Goal: Task Accomplishment & Management: Manage account settings

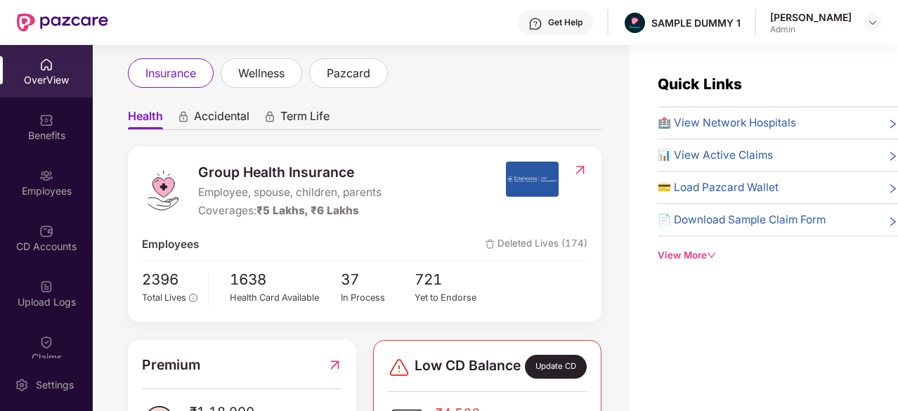
scroll to position [76, 0]
drag, startPoint x: 200, startPoint y: 170, endPoint x: 365, endPoint y: 167, distance: 165.2
click at [365, 167] on span "Group Health Insurance" at bounding box center [289, 172] width 183 height 21
drag, startPoint x: 205, startPoint y: 212, endPoint x: 363, endPoint y: 209, distance: 158.2
click at [363, 209] on div "Coverages: ₹5 Lakhs, ₹6 Lakhs" at bounding box center [289, 210] width 183 height 17
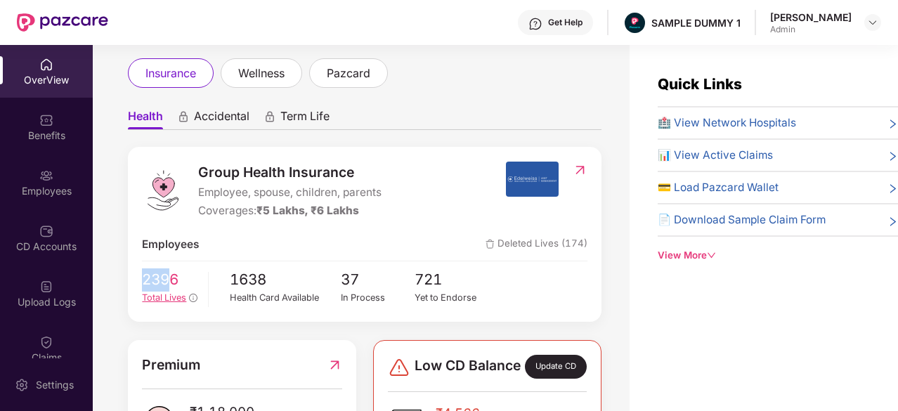
drag, startPoint x: 137, startPoint y: 276, endPoint x: 169, endPoint y: 278, distance: 31.8
click at [169, 278] on div "Group Health Insurance Employee, spouse, children, parents Coverages: ₹5 Lakhs,…" at bounding box center [365, 234] width 474 height 175
click at [719, 127] on span "🏥 View Network Hospitals" at bounding box center [727, 123] width 138 height 17
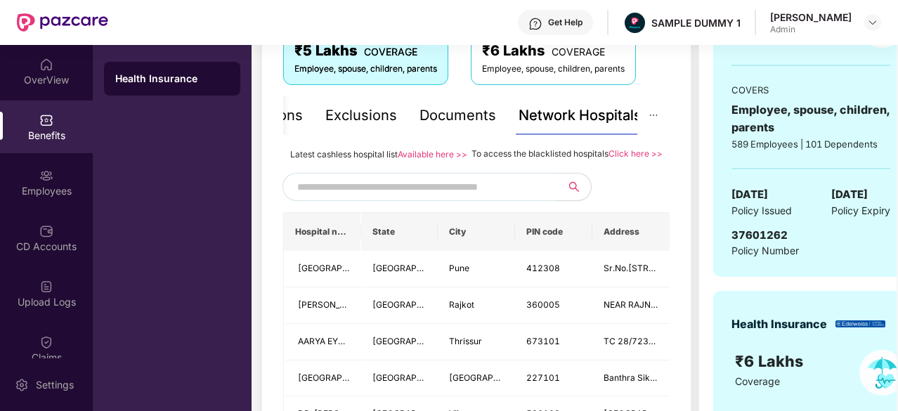
scroll to position [259, 0]
click at [394, 197] on input "text" at bounding box center [417, 186] width 240 height 21
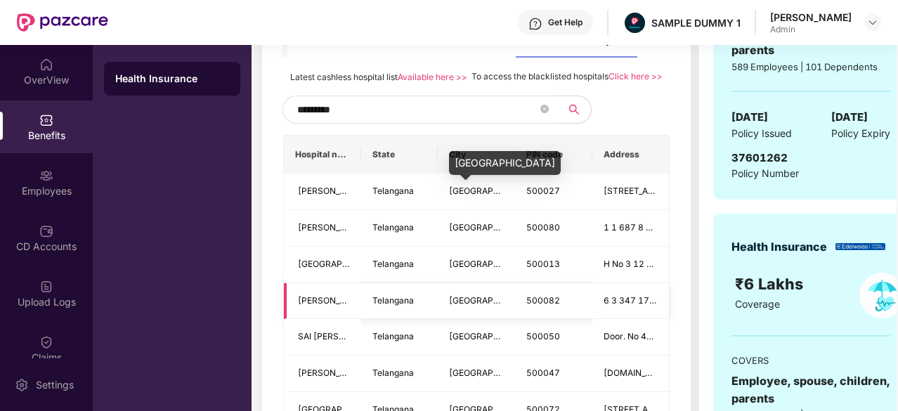
scroll to position [256, 0]
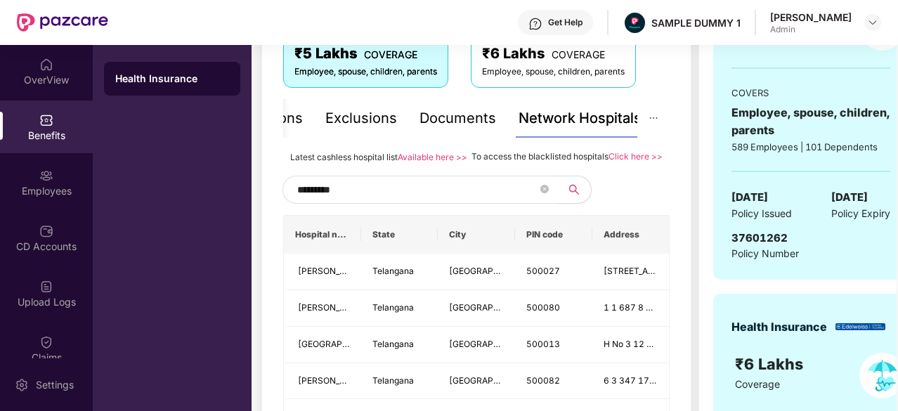
type input "*********"
drag, startPoint x: 472, startPoint y: 155, endPoint x: 607, endPoint y: 160, distance: 134.3
click at [607, 160] on span "To access the blacklisted hospitals" at bounding box center [540, 156] width 137 height 11
click at [632, 197] on div "*********" at bounding box center [476, 190] width 387 height 28
click at [464, 113] on div "Documents" at bounding box center [458, 119] width 77 height 22
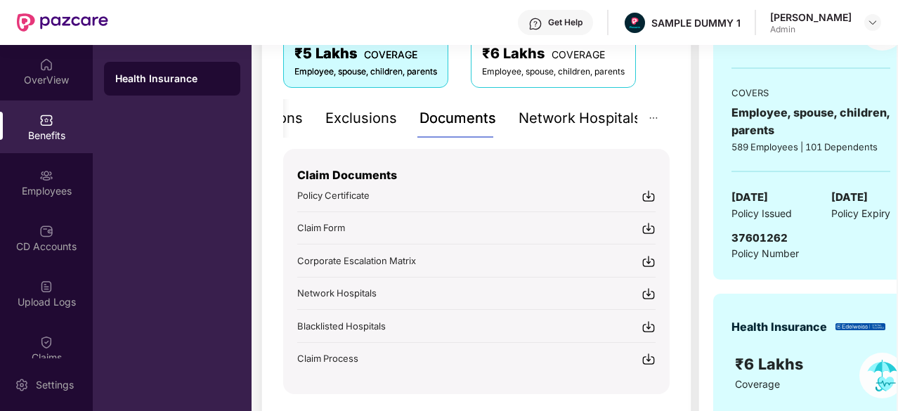
click at [467, 242] on div "Claim Documents Policy Certificate Claim Form Corporate Escalation Matrix Netwo…" at bounding box center [476, 257] width 358 height 217
click at [318, 113] on div "Inclusions" at bounding box center [316, 119] width 67 height 22
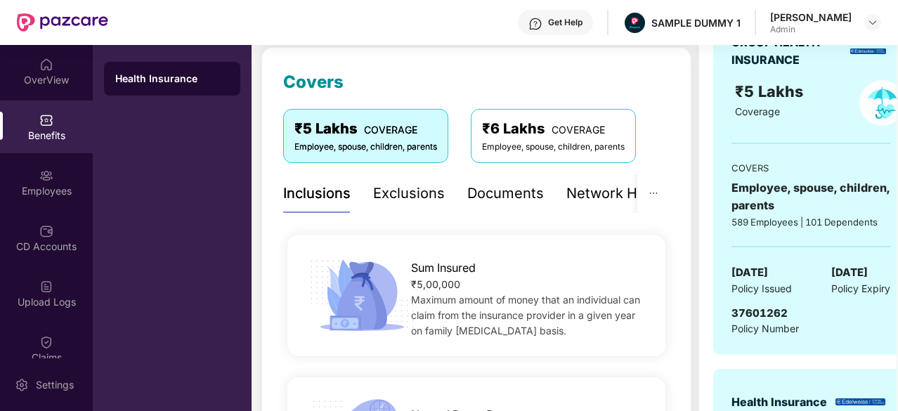
scroll to position [171, 0]
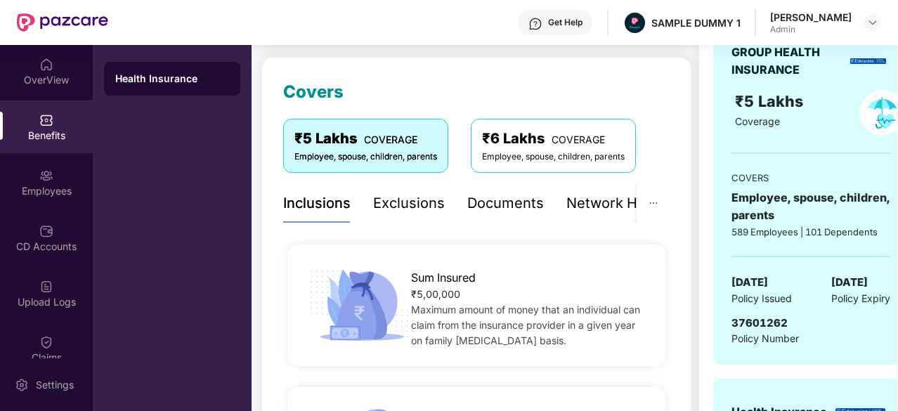
click at [400, 209] on div "Exclusions" at bounding box center [409, 204] width 72 height 22
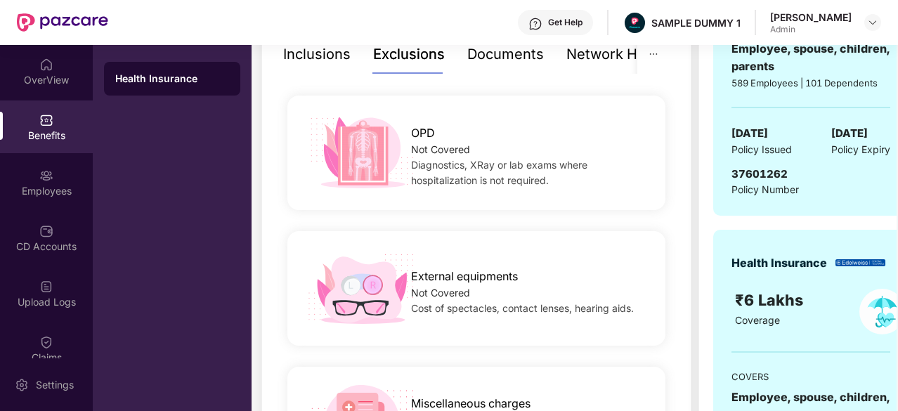
scroll to position [318, 0]
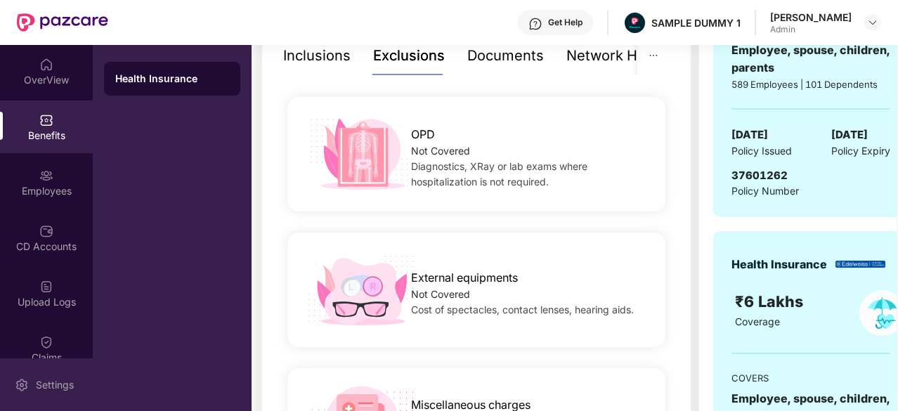
click at [63, 378] on div "Settings" at bounding box center [55, 385] width 46 height 14
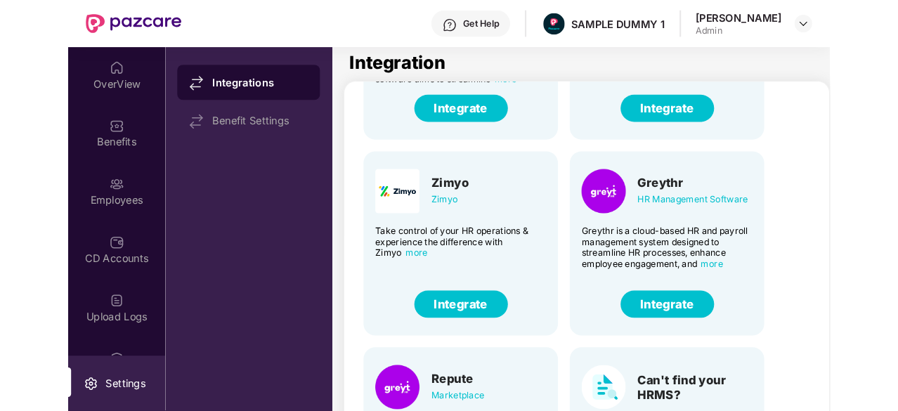
scroll to position [115, 0]
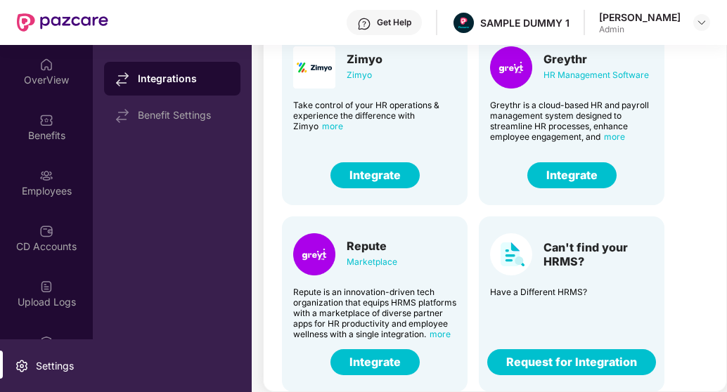
click at [571, 361] on button "Request for Integration" at bounding box center [571, 362] width 169 height 26
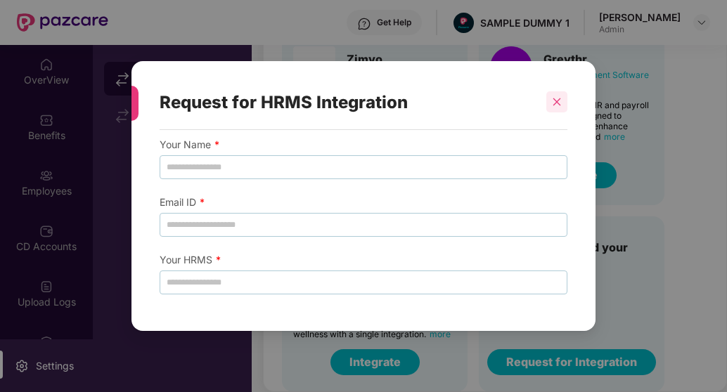
click at [561, 95] on div at bounding box center [556, 101] width 21 height 21
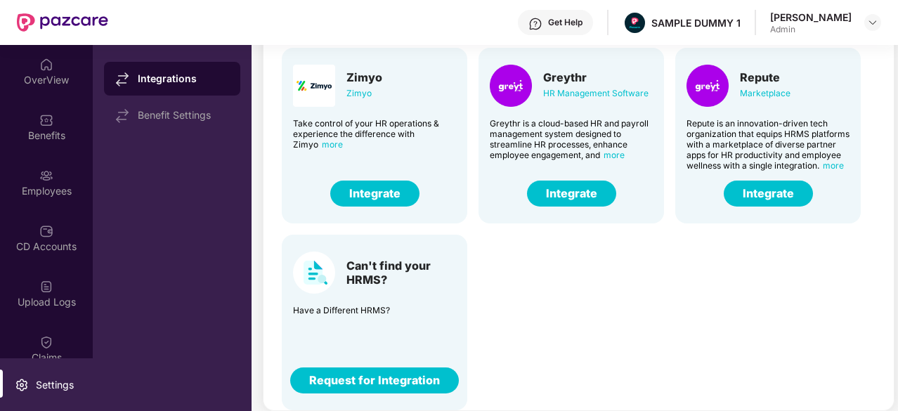
scroll to position [96, 0]
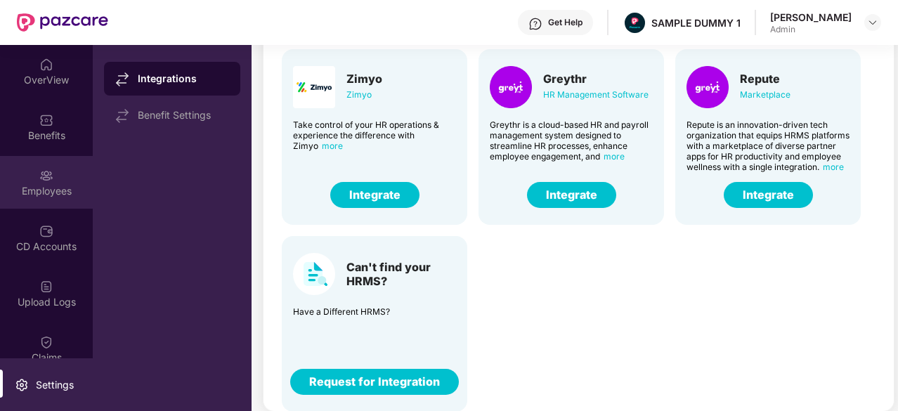
click at [49, 160] on div "Employees" at bounding box center [46, 182] width 93 height 53
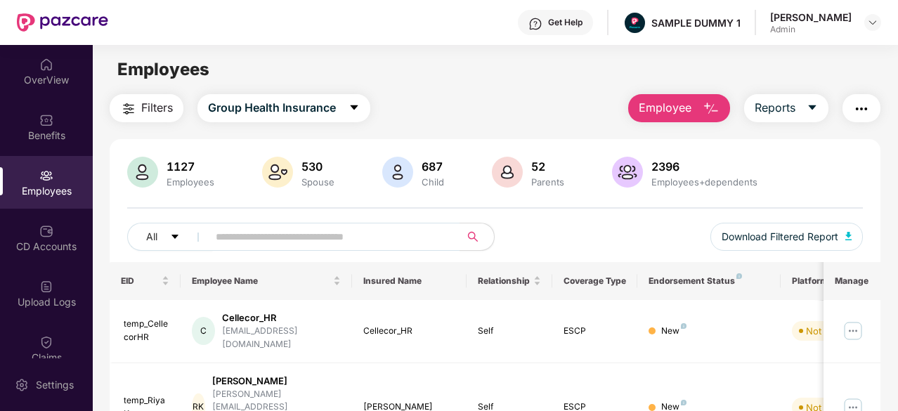
click at [647, 108] on span "Employee" at bounding box center [665, 108] width 53 height 18
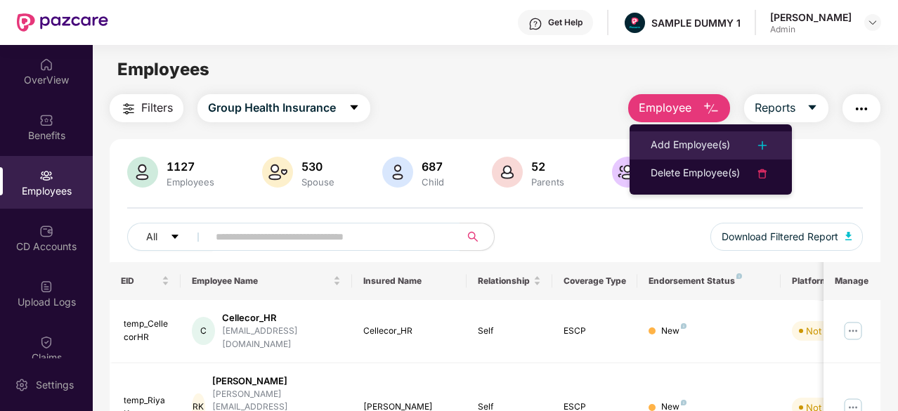
click at [685, 147] on div "Add Employee(s)" at bounding box center [690, 145] width 79 height 17
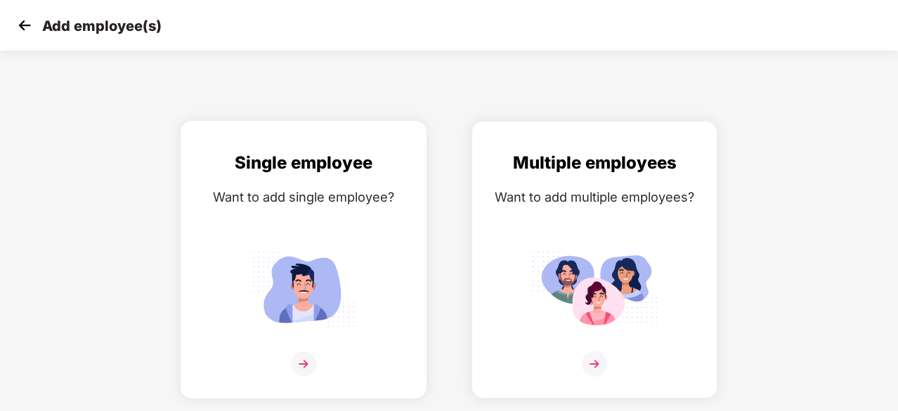
click at [312, 249] on img at bounding box center [303, 289] width 127 height 88
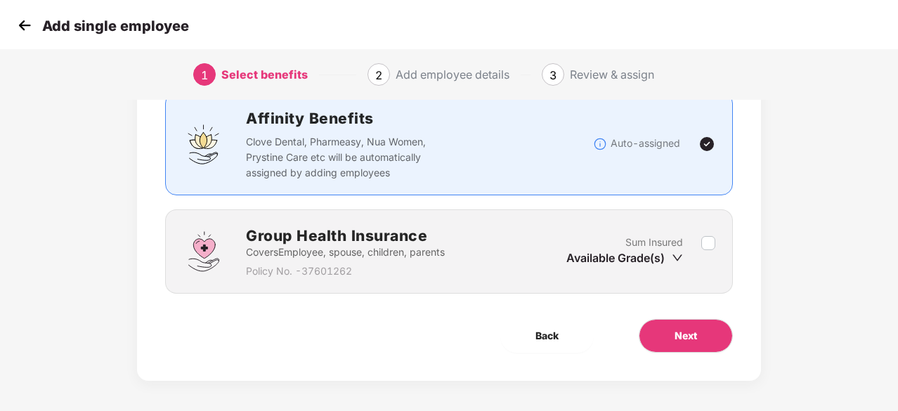
scroll to position [107, 0]
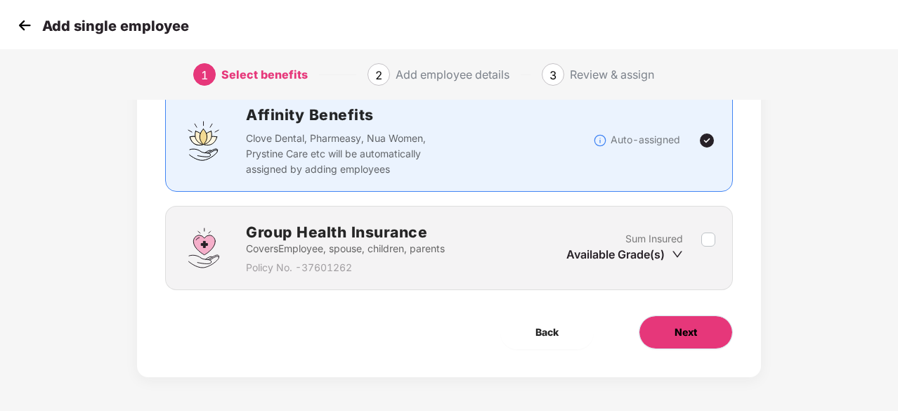
click at [677, 342] on button "Next" at bounding box center [686, 333] width 94 height 34
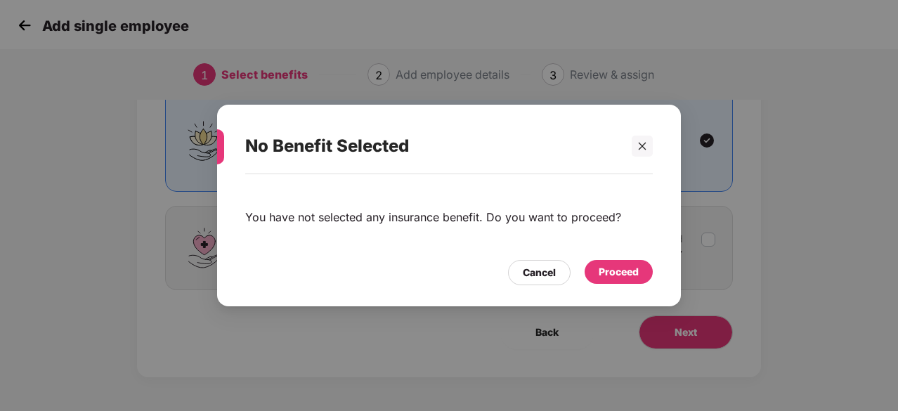
click at [621, 269] on div "Proceed" at bounding box center [619, 271] width 40 height 15
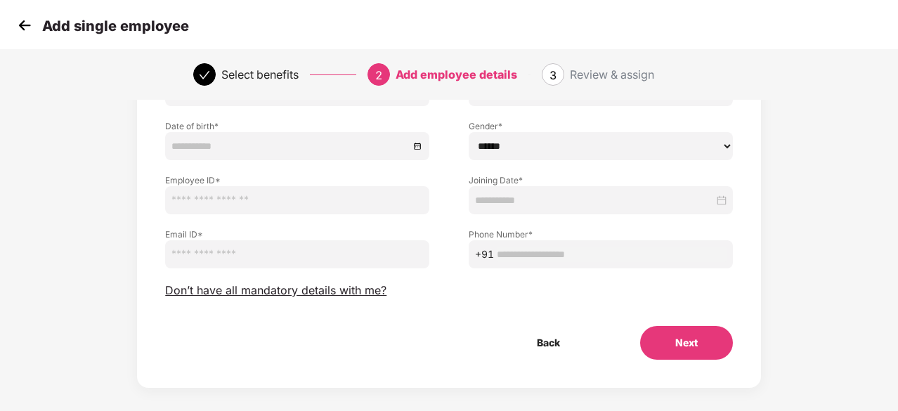
scroll to position [138, 0]
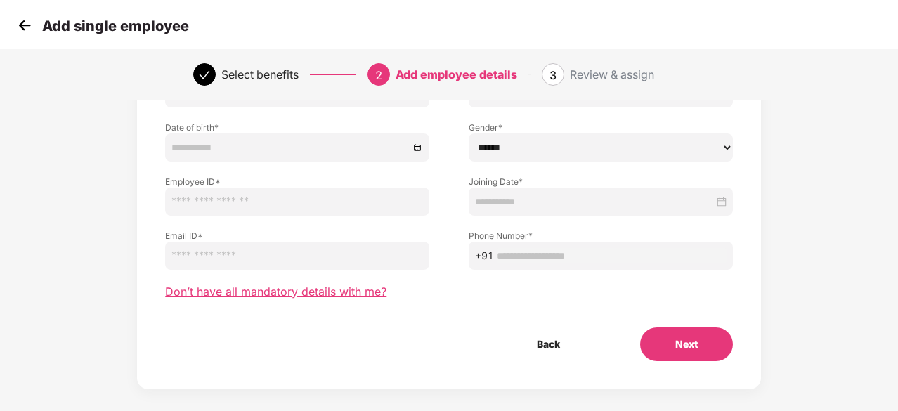
click at [343, 291] on span "Don’t have all mandatory details with me?" at bounding box center [275, 292] width 221 height 15
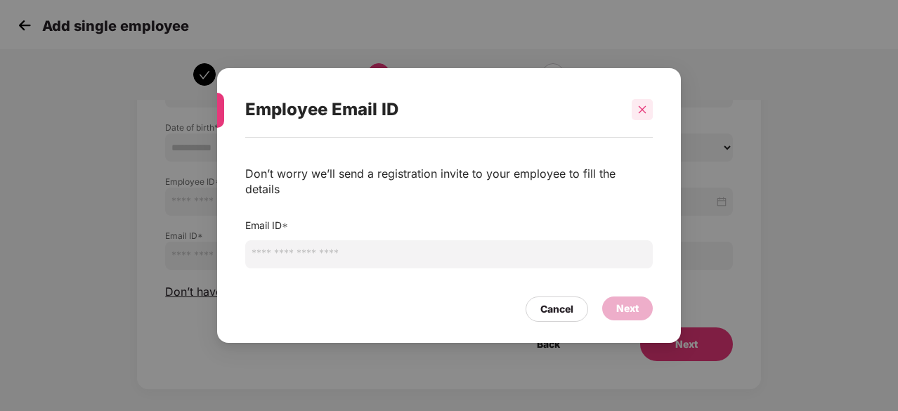
click at [642, 115] on icon "close" at bounding box center [642, 110] width 10 height 10
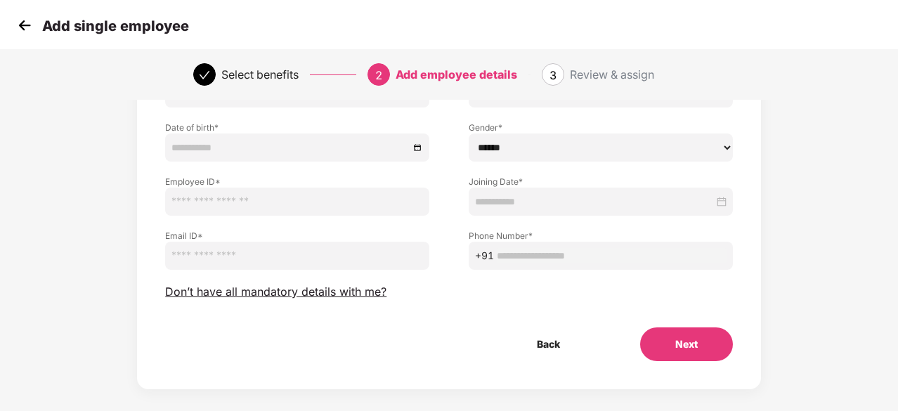
click at [30, 30] on img at bounding box center [24, 25] width 21 height 21
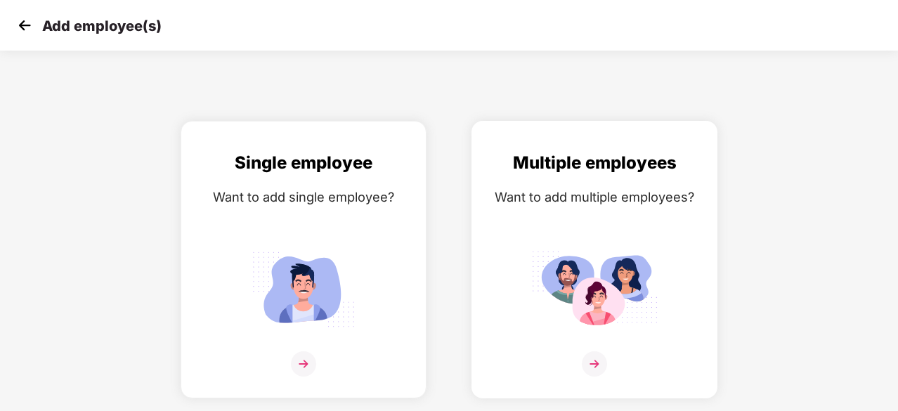
click at [611, 254] on img at bounding box center [594, 289] width 127 height 88
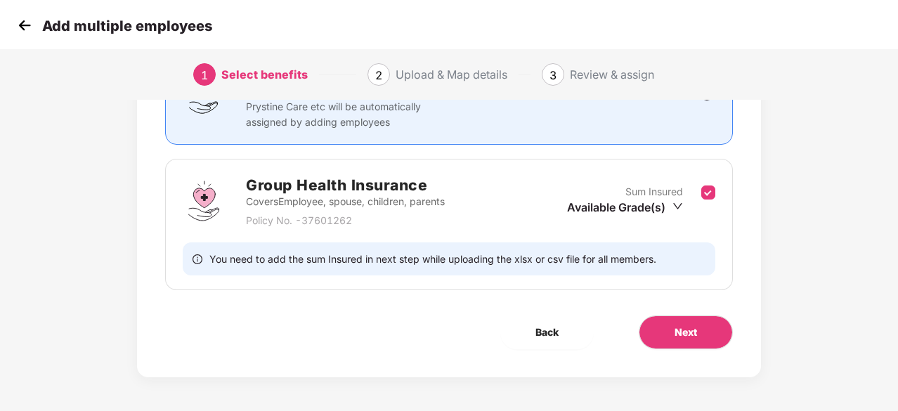
scroll to position [153, 0]
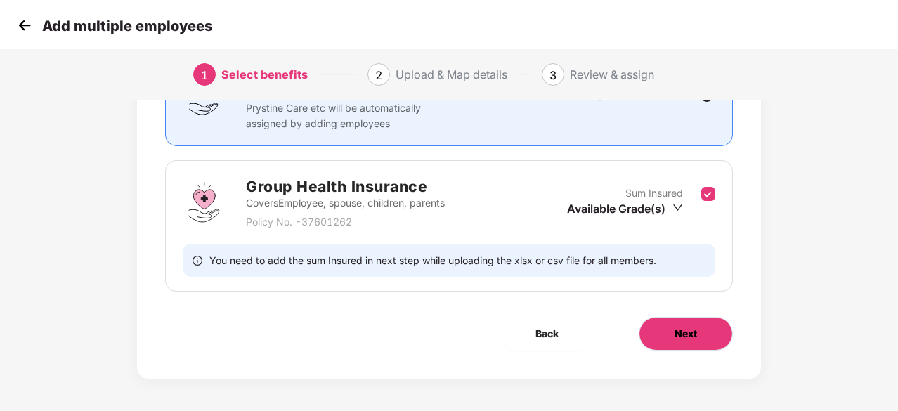
click at [679, 319] on button "Next" at bounding box center [686, 334] width 94 height 34
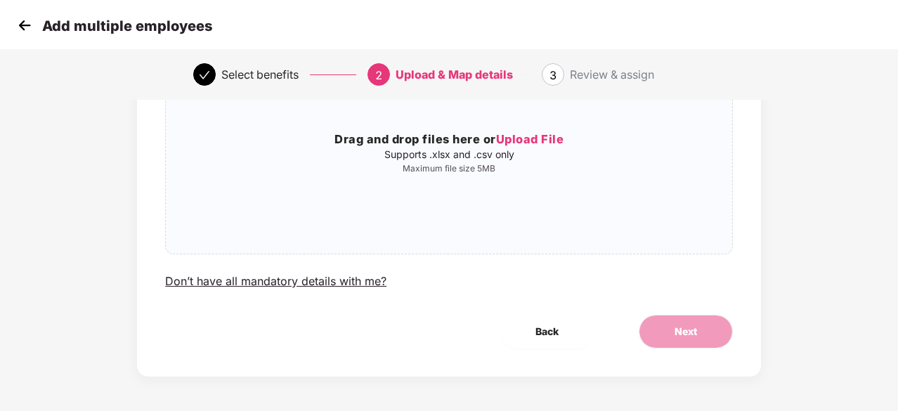
scroll to position [0, 0]
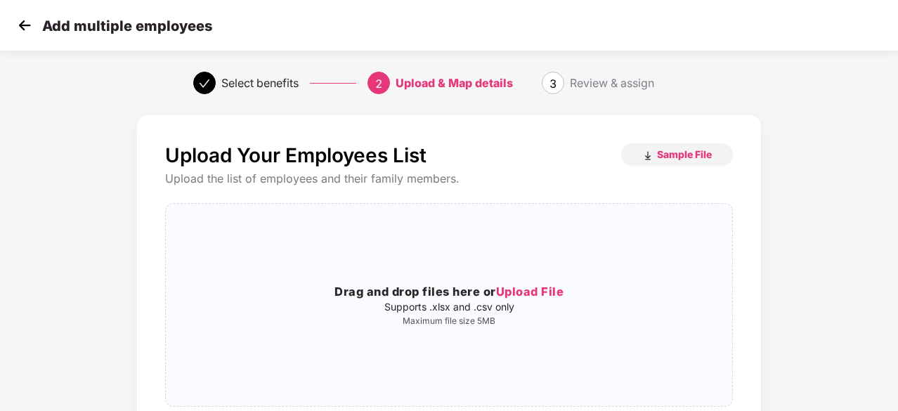
click at [23, 27] on img at bounding box center [24, 25] width 21 height 21
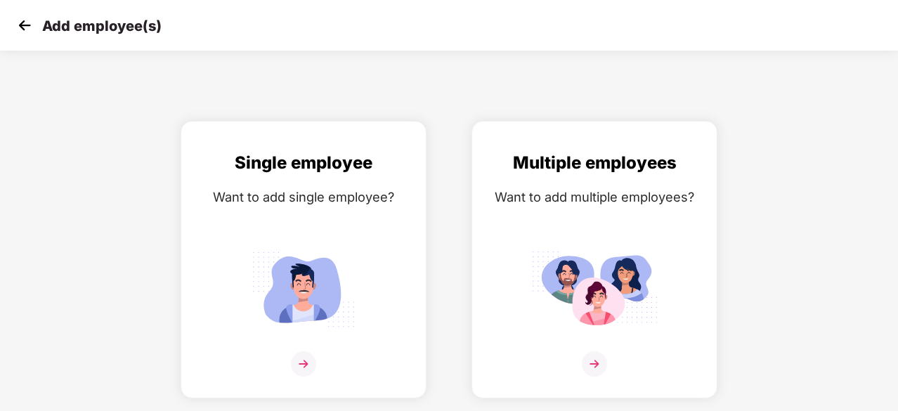
click at [23, 27] on img at bounding box center [24, 25] width 21 height 21
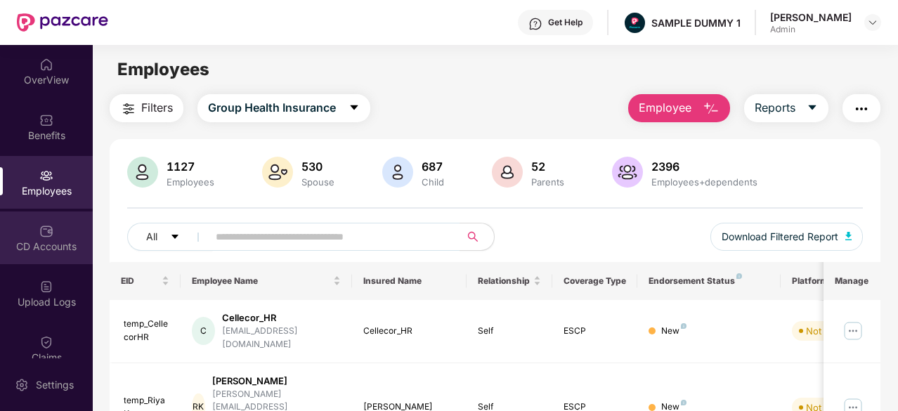
click at [43, 245] on div "CD Accounts" at bounding box center [46, 247] width 93 height 14
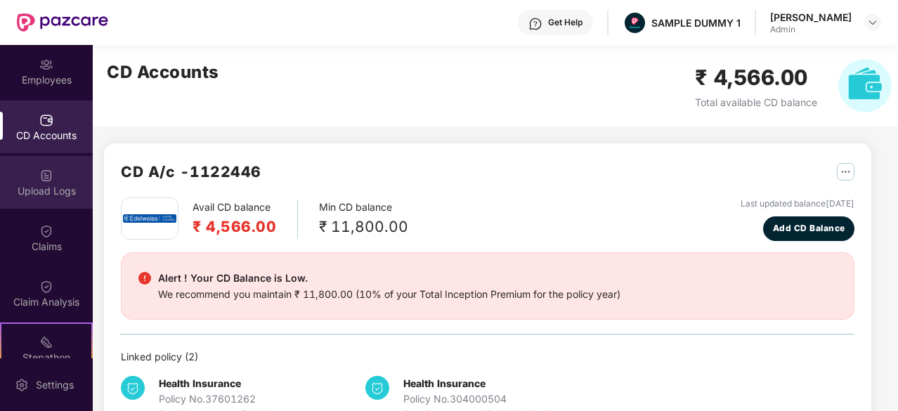
scroll to position [111, 0]
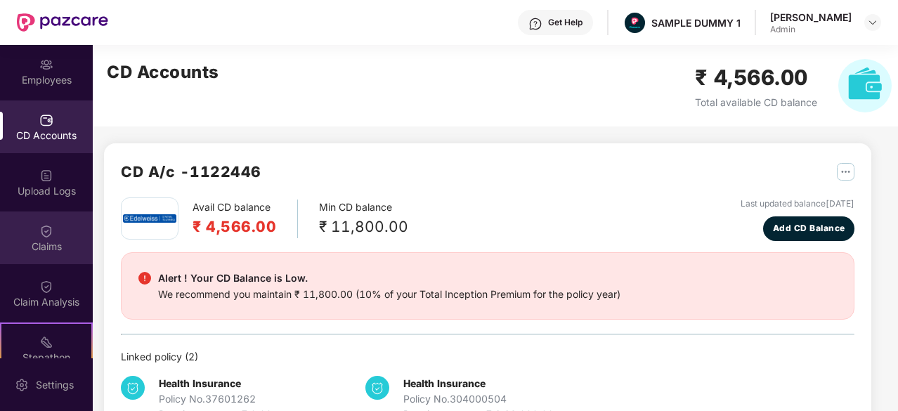
click at [41, 238] on img at bounding box center [46, 231] width 14 height 14
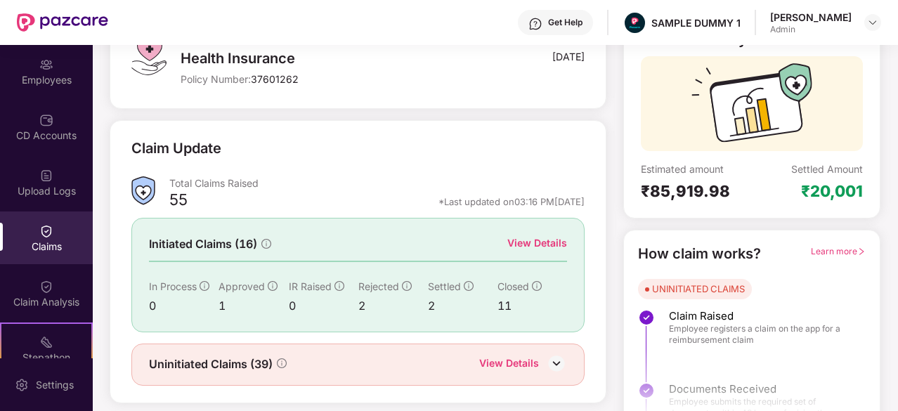
scroll to position [110, 0]
click at [555, 244] on div "View Details" at bounding box center [537, 243] width 60 height 15
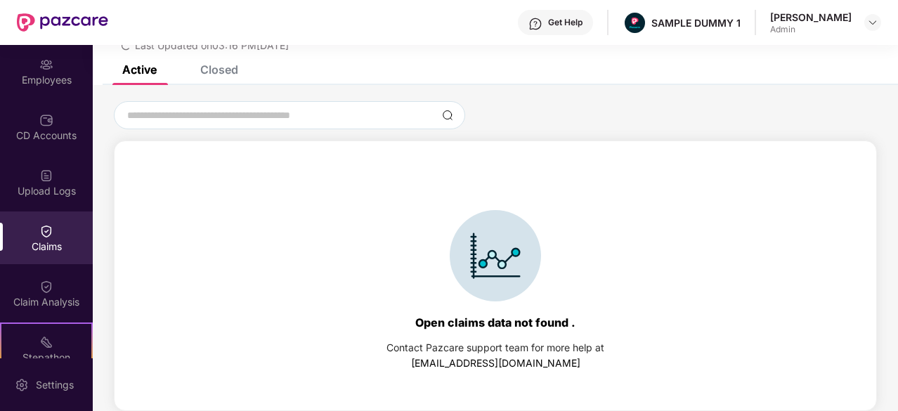
scroll to position [60, 0]
click at [229, 71] on div "Closed" at bounding box center [219, 70] width 38 height 14
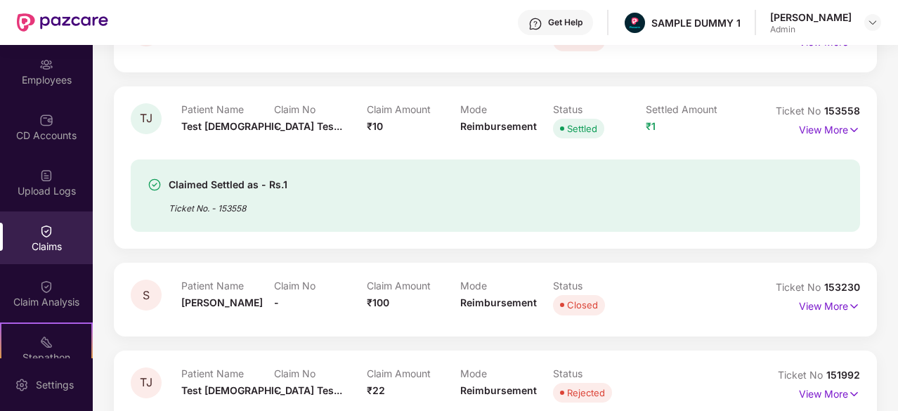
scroll to position [289, 0]
click at [835, 132] on p "View More" at bounding box center [829, 128] width 61 height 19
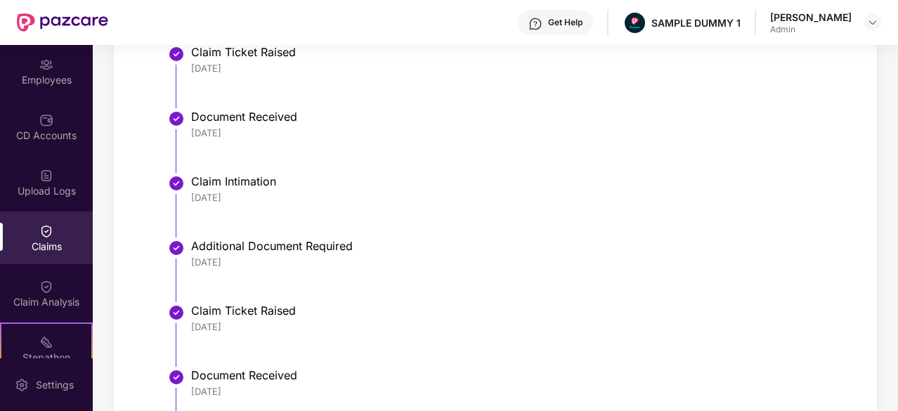
scroll to position [657, 0]
drag, startPoint x: 253, startPoint y: 64, endPoint x: 193, endPoint y: 67, distance: 60.5
click at [193, 67] on div "[DATE]" at bounding box center [518, 67] width 655 height 13
drag, startPoint x: 252, startPoint y: 132, endPoint x: 193, endPoint y: 128, distance: 59.9
click at [193, 128] on div "[DATE]" at bounding box center [518, 132] width 655 height 13
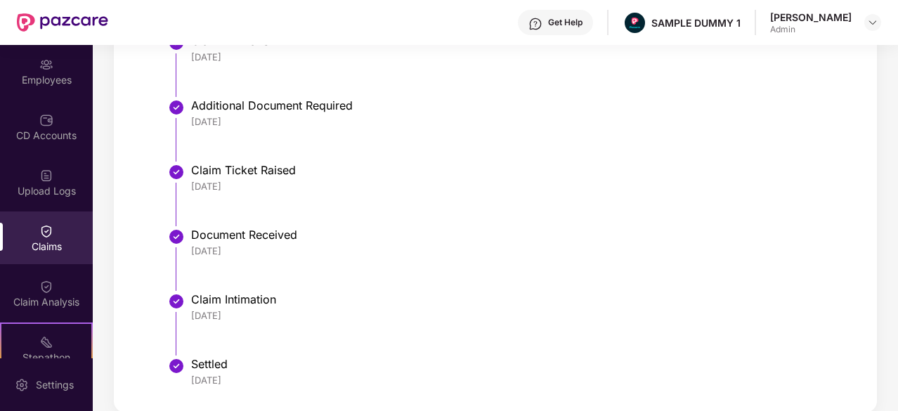
scroll to position [806, 0]
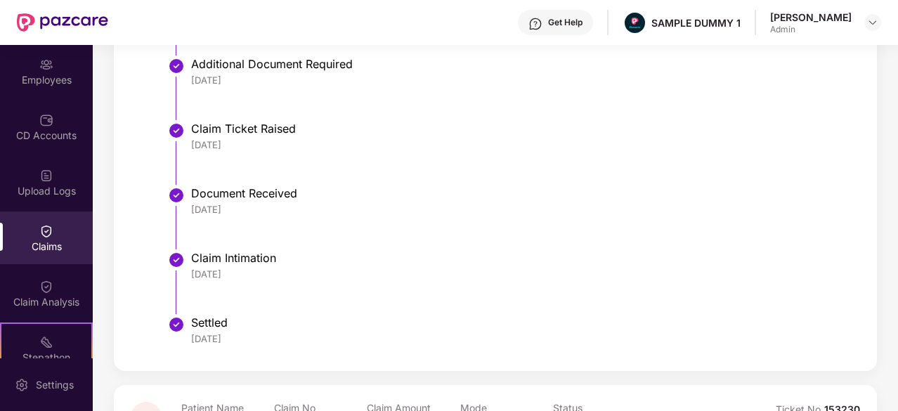
drag, startPoint x: 251, startPoint y: 301, endPoint x: 193, endPoint y: 297, distance: 58.5
click at [193, 297] on li "Claim Intimation [DATE]" at bounding box center [509, 288] width 673 height 65
drag, startPoint x: 242, startPoint y: 330, endPoint x: 193, endPoint y: 335, distance: 50.1
click at [193, 335] on div "[DATE]" at bounding box center [518, 337] width 655 height 13
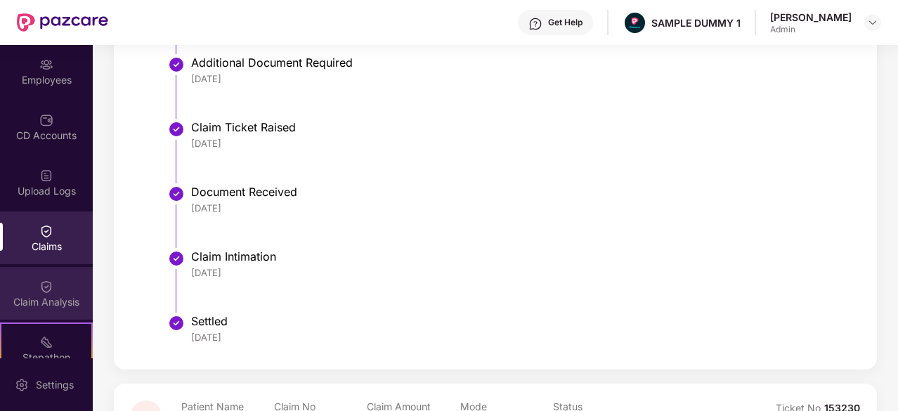
click at [45, 290] on img at bounding box center [46, 287] width 14 height 14
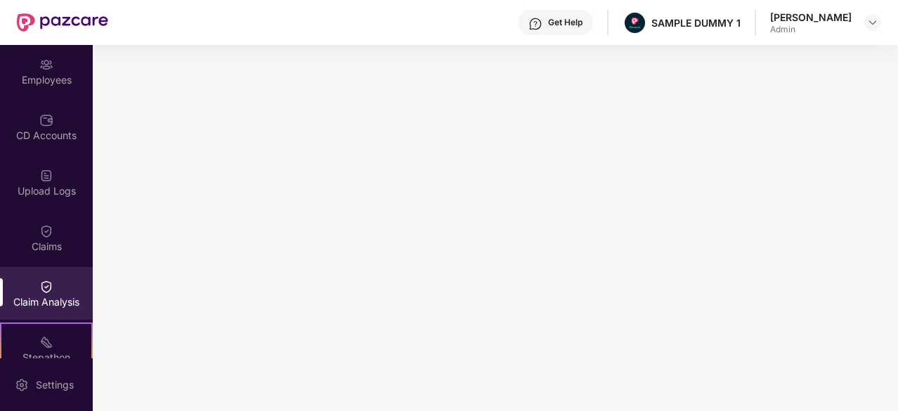
click at [548, 19] on div "Get Help" at bounding box center [565, 22] width 34 height 11
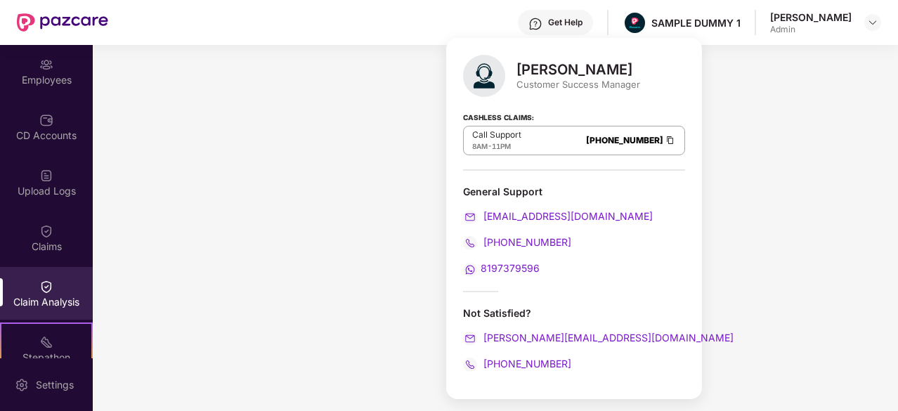
click at [448, 17] on div "Get Help SAMPLE DUMMY 1 [PERSON_NAME] Admin" at bounding box center [494, 22] width 773 height 45
